Goal: Information Seeking & Learning: Learn about a topic

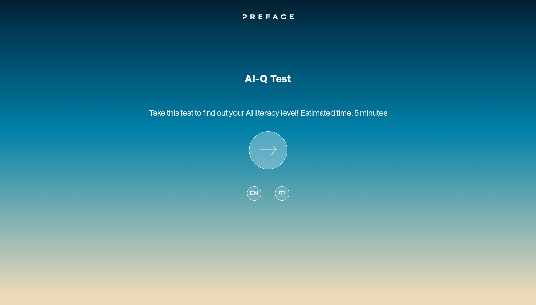
click at [272, 154] on icon at bounding box center [267, 150] width 37 height 37
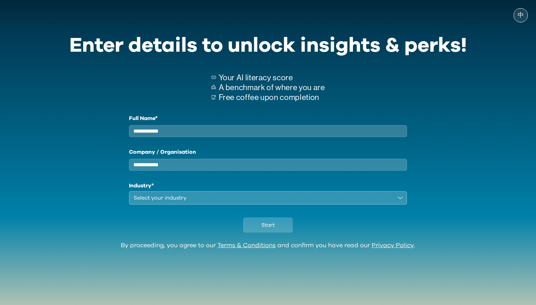
click at [248, 131] on input "Full Name*" at bounding box center [268, 131] width 278 height 12
type input "**********"
click at [225, 170] on input "Company / Organisation" at bounding box center [268, 165] width 278 height 12
type input "*****"
click at [201, 202] on div "Select your industry" at bounding box center [263, 198] width 259 height 8
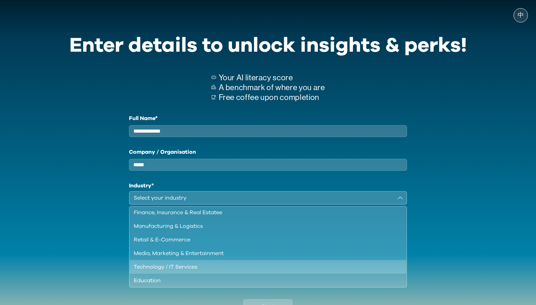
scroll to position [14, 0]
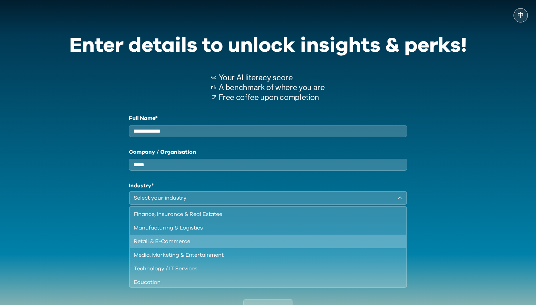
click at [175, 246] on div "Retail & E-Commerce" at bounding box center [264, 241] width 260 height 8
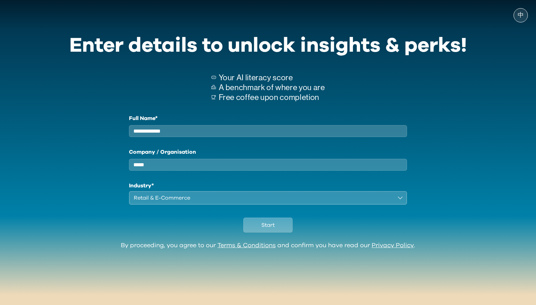
click at [263, 229] on span "Start" at bounding box center [267, 225] width 13 height 8
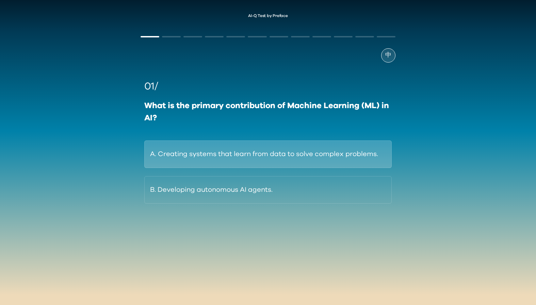
click at [191, 159] on button "A. Creating systems that learn from data to solve complex problems." at bounding box center [267, 154] width 247 height 28
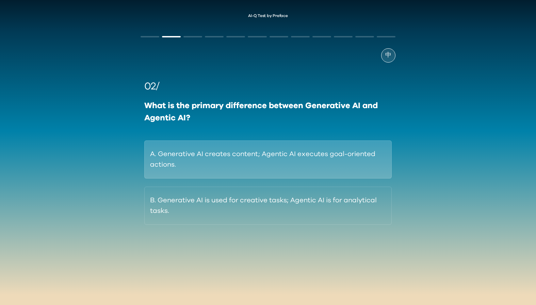
click at [233, 165] on button "A. Generative AI creates content; Agentic AI executes goal-oriented actions." at bounding box center [267, 159] width 247 height 38
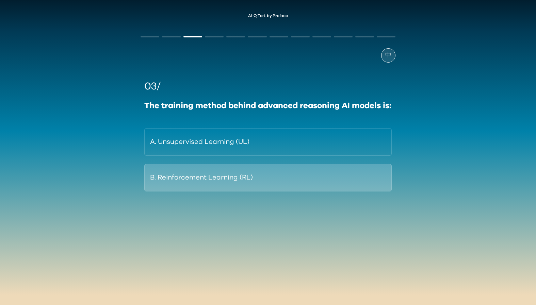
click at [289, 191] on button "B. Reinforcement Learning (RL)" at bounding box center [267, 178] width 247 height 28
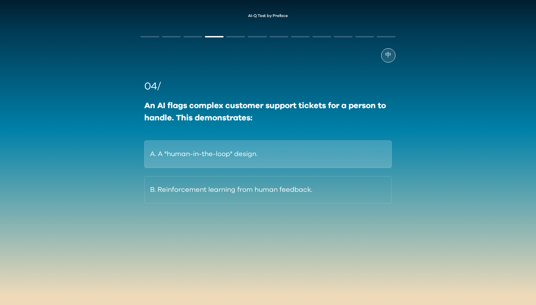
click at [235, 150] on button "A. A "human-in-the-loop" design." at bounding box center [267, 154] width 247 height 28
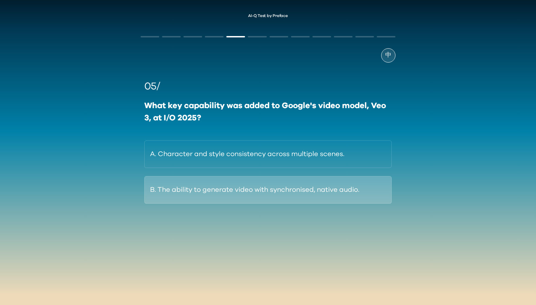
click at [325, 191] on button "B. The ability to generate video with synchronised, native audio." at bounding box center [267, 190] width 247 height 28
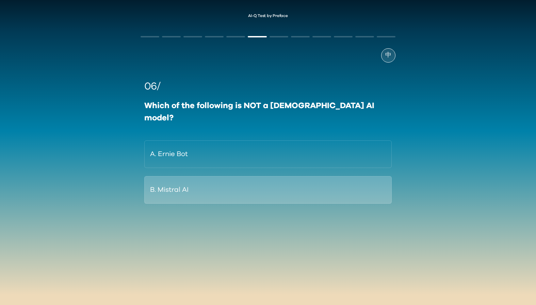
click at [238, 183] on button "B. Mistral AI" at bounding box center [267, 190] width 247 height 28
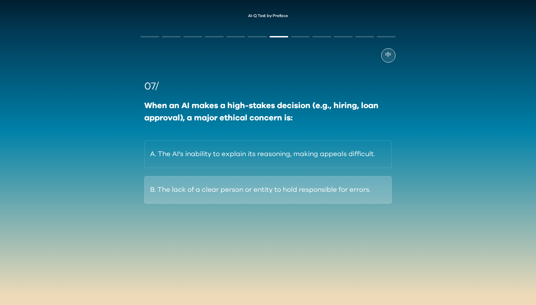
click at [167, 192] on button "B. The lack of a clear person or entity to hold responsible for errors." at bounding box center [267, 190] width 247 height 28
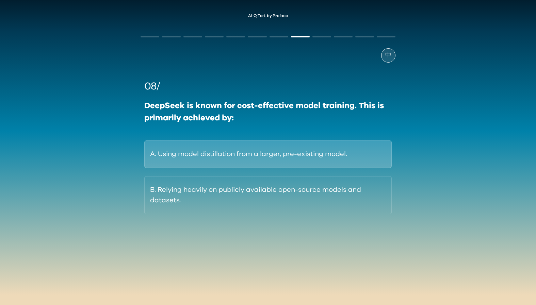
click at [182, 157] on button "A. Using model distillation from a larger, pre-existing model." at bounding box center [267, 154] width 247 height 28
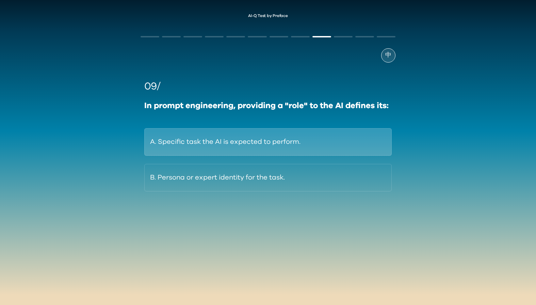
click at [184, 147] on button "A. Specific task the AI is expected to perform." at bounding box center [267, 142] width 247 height 28
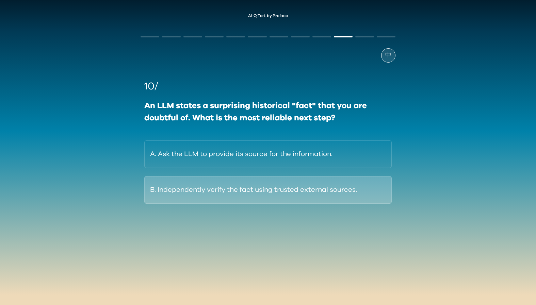
click at [171, 188] on button "B. Independently verify the fact using trusted external sources." at bounding box center [267, 190] width 247 height 28
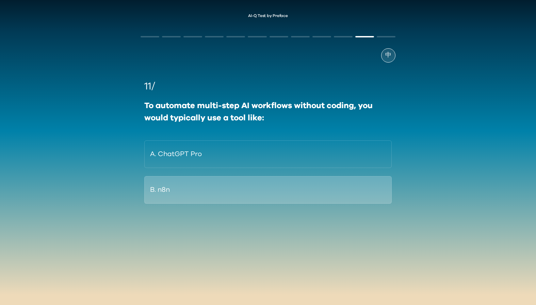
click at [168, 189] on button "B. n8n" at bounding box center [267, 190] width 247 height 28
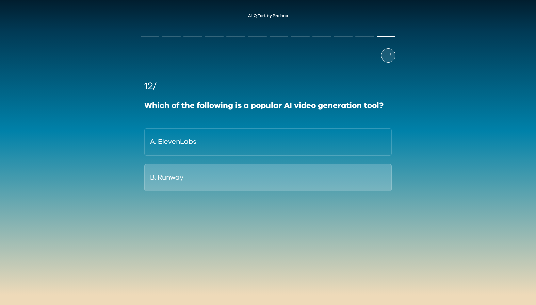
click at [159, 184] on button "B. Runway" at bounding box center [267, 178] width 247 height 28
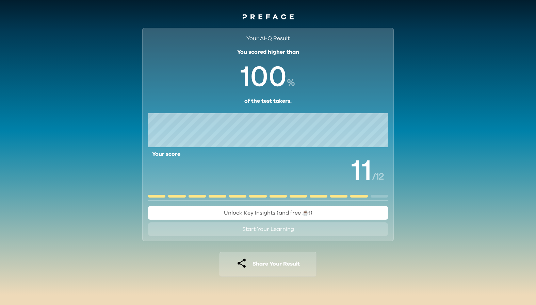
click at [378, 197] on div at bounding box center [378, 196] width 17 height 3
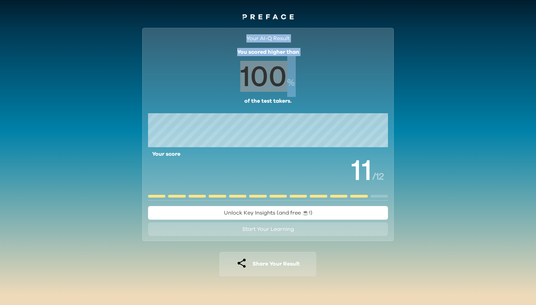
drag, startPoint x: 244, startPoint y: 38, endPoint x: 300, endPoint y: 62, distance: 60.5
click at [301, 62] on div "Your AI-Q Result You scored higher than % of the test takers." at bounding box center [268, 69] width 240 height 71
click at [300, 62] on span "0 1 2 3 4 5 6 7 8 9 0 1 2 3 4 5 6 7 8 9 0 1 2 3 4 5 6 7 8 9" at bounding box center [263, 76] width 74 height 41
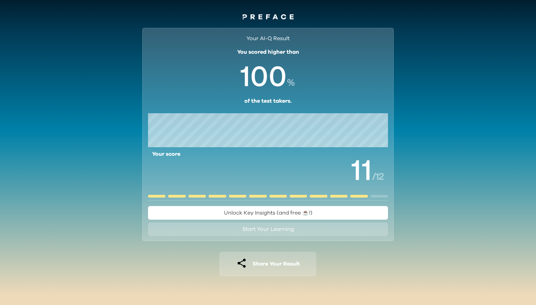
click at [298, 215] on span "Unlock Key Insights (and free ☕️!)" at bounding box center [268, 212] width 88 height 5
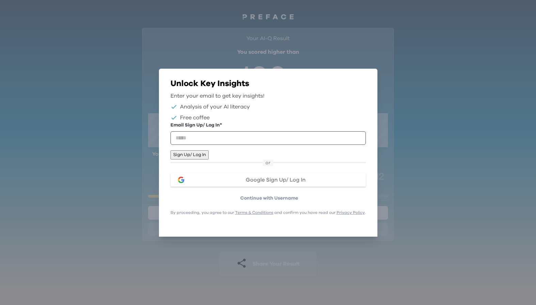
click at [362, 83] on icon "button" at bounding box center [362, 83] width 0 height 0
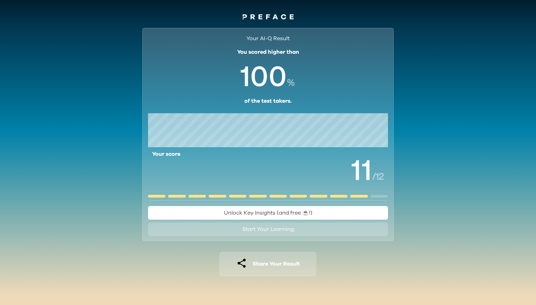
click at [260, 230] on span "Start Your Learning" at bounding box center [268, 228] width 52 height 5
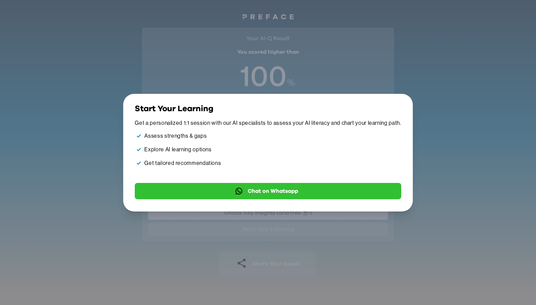
click at [399, 109] on icon "button" at bounding box center [401, 111] width 5 height 5
